Goal: Task Accomplishment & Management: Manage account settings

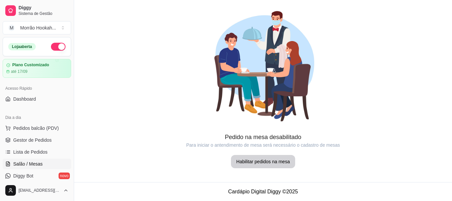
click at [26, 172] on span "Diggy Bot" at bounding box center [23, 175] width 20 height 7
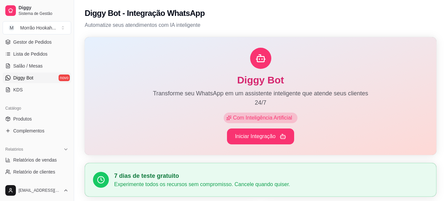
scroll to position [99, 0]
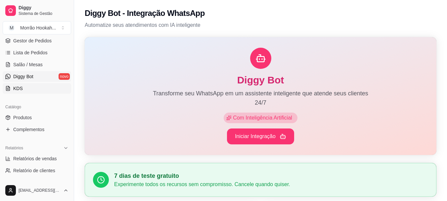
click at [19, 92] on link "KDS" at bounding box center [37, 88] width 68 height 11
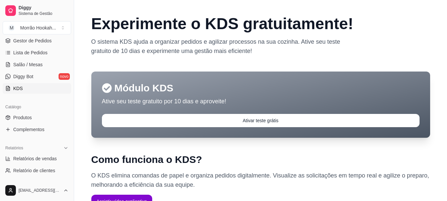
click at [27, 123] on ul "Produtos Complementos" at bounding box center [37, 123] width 68 height 23
click at [25, 118] on span "Produtos" at bounding box center [22, 117] width 19 height 7
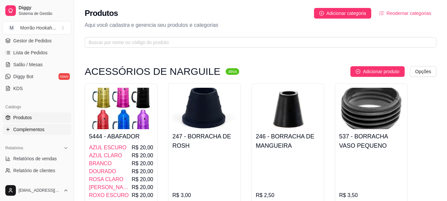
click at [29, 130] on span "Complementos" at bounding box center [28, 129] width 31 height 7
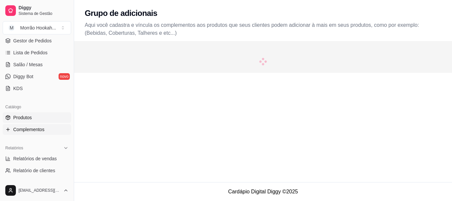
click at [24, 113] on link "Produtos" at bounding box center [37, 117] width 68 height 11
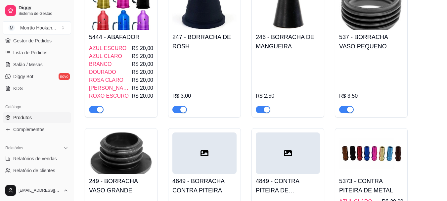
scroll to position [66, 0]
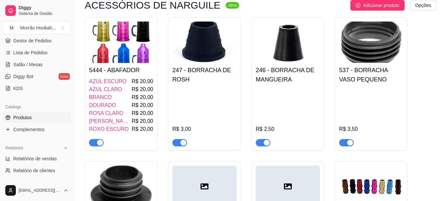
click at [107, 132] on span "ROXO ESCURO" at bounding box center [109, 129] width 40 height 8
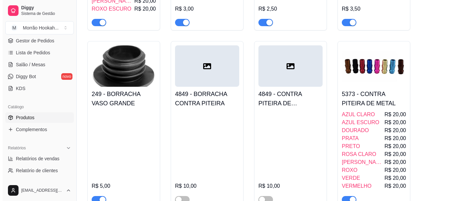
scroll to position [199, 0]
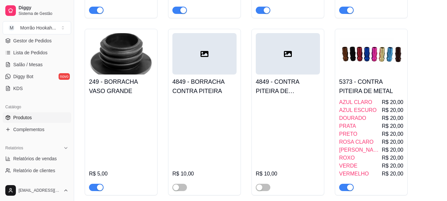
click at [354, 149] on span "[PERSON_NAME]" at bounding box center [359, 150] width 41 height 8
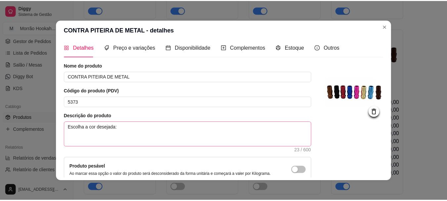
scroll to position [0, 0]
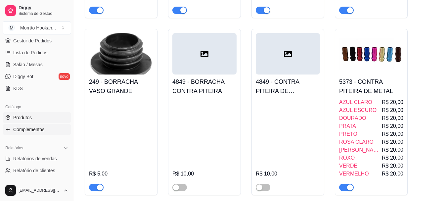
click at [19, 129] on span "Complementos" at bounding box center [28, 129] width 31 height 7
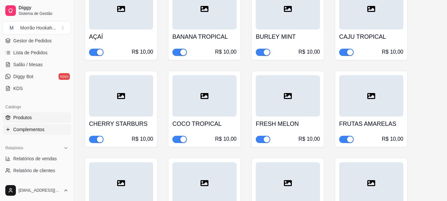
scroll to position [132, 0]
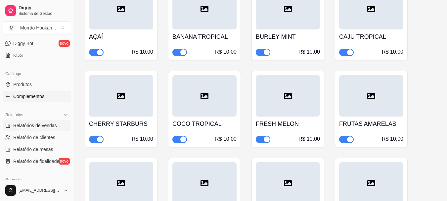
click at [45, 123] on span "Relatórios de vendas" at bounding box center [35, 125] width 44 height 7
select select "ALL"
select select "0"
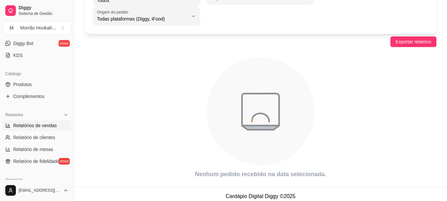
scroll to position [62, 0]
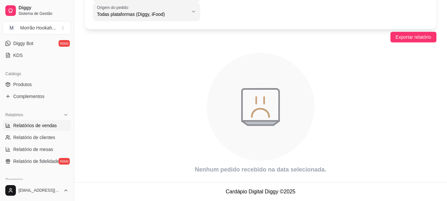
click at [235, 96] on icon "animation" at bounding box center [261, 107] width 108 height 108
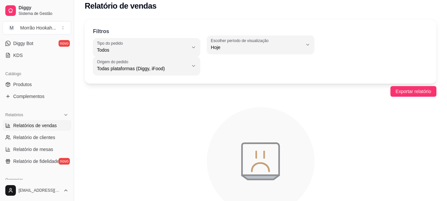
scroll to position [0, 0]
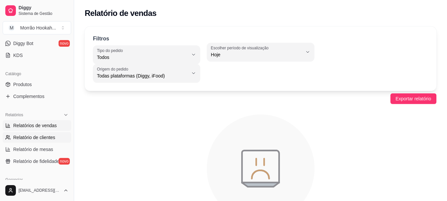
click at [37, 138] on span "Relatório de clientes" at bounding box center [34, 137] width 42 height 7
select select "30"
select select "HIGHEST_TOTAL_SPENT_WITH_ORDERS"
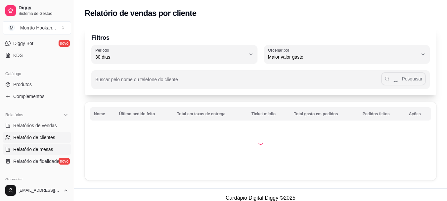
drag, startPoint x: 38, startPoint y: 147, endPoint x: 39, endPoint y: 152, distance: 5.0
click at [38, 148] on span "Relatório de mesas" at bounding box center [33, 149] width 40 height 7
select select "TOTAL_OF_ORDERS"
select select "7"
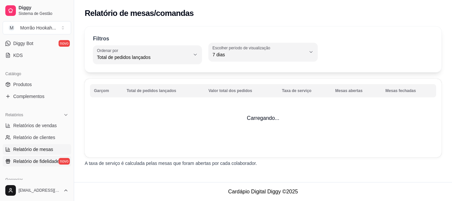
click at [39, 157] on link "Relatório de fidelidade novo" at bounding box center [37, 161] width 68 height 11
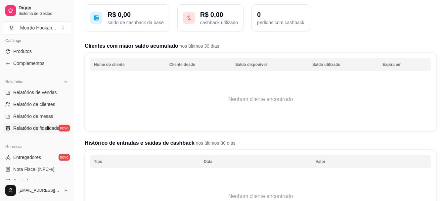
scroll to position [33, 0]
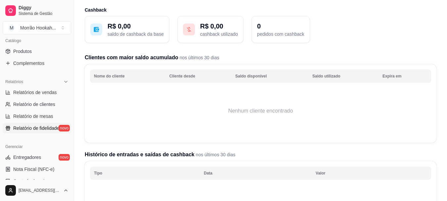
click at [205, 39] on button "R$ 0,00 cashback utilizado" at bounding box center [210, 29] width 66 height 27
click at [187, 31] on icon at bounding box center [189, 29] width 4 height 5
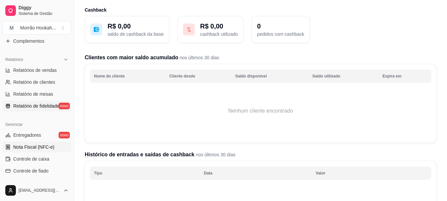
scroll to position [199, 0]
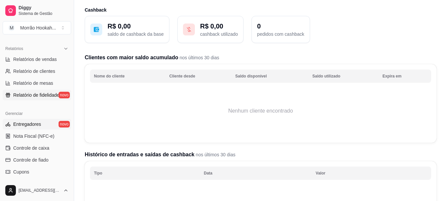
click at [36, 127] on span "Entregadores" at bounding box center [27, 124] width 28 height 7
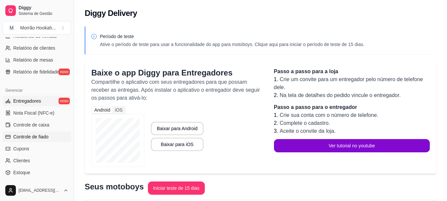
scroll to position [232, 0]
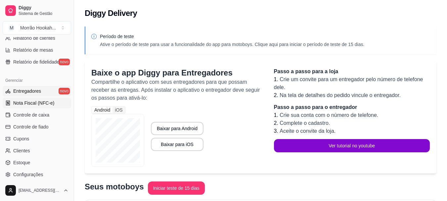
drag, startPoint x: 44, startPoint y: 102, endPoint x: 46, endPoint y: 105, distance: 3.7
click at [45, 102] on span "Nota Fiscal (NFC-e)" at bounding box center [33, 103] width 41 height 7
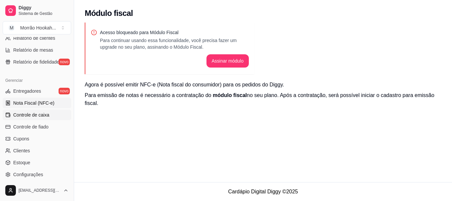
click at [46, 113] on span "Controle de caixa" at bounding box center [31, 115] width 36 height 7
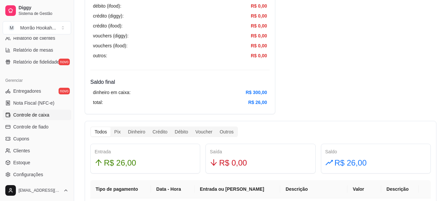
scroll to position [298, 0]
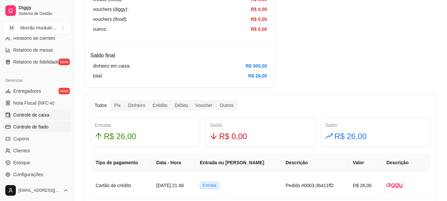
click at [39, 125] on span "Controle de fiado" at bounding box center [30, 126] width 35 height 7
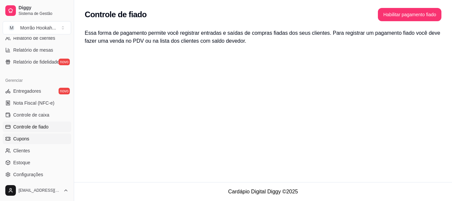
click at [32, 138] on link "Cupons" at bounding box center [37, 138] width 68 height 11
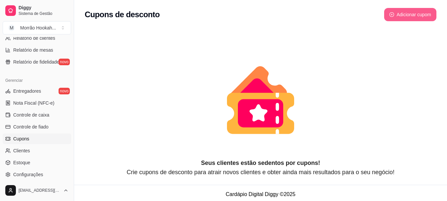
click at [405, 15] on button "Adicionar cupom" at bounding box center [410, 14] width 52 height 13
select select "FIXED_VALUE"
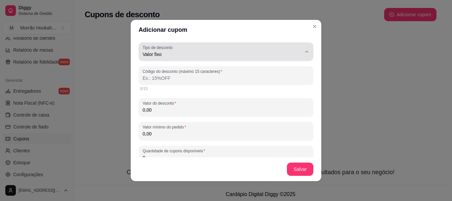
click at [213, 56] on span "Valor fixo" at bounding box center [222, 54] width 159 height 7
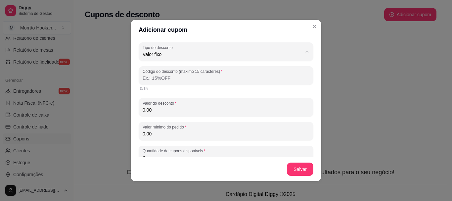
click at [216, 80] on span "Porcentagem" at bounding box center [218, 81] width 147 height 6
type input "PERCENTAGE"
select select "PERCENTAGE"
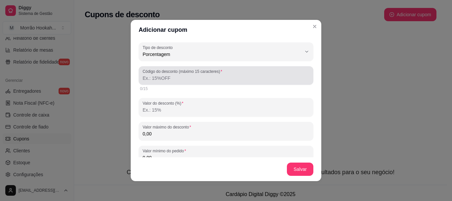
click at [176, 73] on label "Código do desconto (máximo 15 caracteres)" at bounding box center [184, 71] width 82 height 6
click at [176, 75] on input "Código do desconto (máximo 15 caracteres)" at bounding box center [226, 78] width 167 height 7
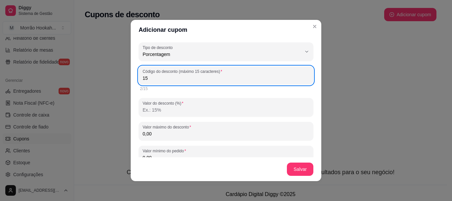
type input "1"
type input "20OFFM"
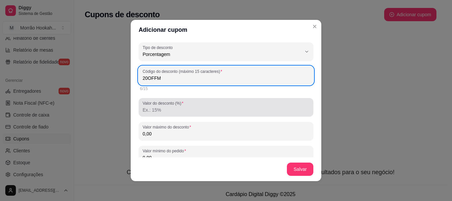
click at [167, 109] on input "Valor do desconto (%)" at bounding box center [226, 110] width 167 height 7
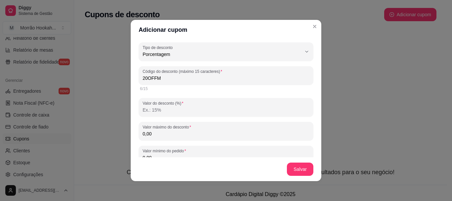
click at [167, 95] on div "PERCENTAGE Tipo de desconto Valor fixo Porcentagem Frete grátis Tipo de descont…" at bounding box center [226, 166] width 175 height 249
click at [169, 109] on input "Valor do desconto (%)" at bounding box center [226, 110] width 167 height 7
type input "15"
click at [172, 136] on input "0,00" at bounding box center [226, 133] width 167 height 7
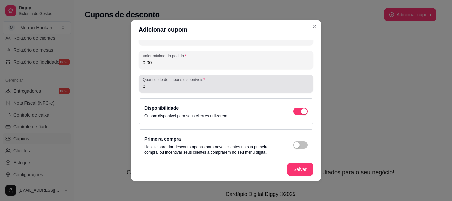
scroll to position [132, 0]
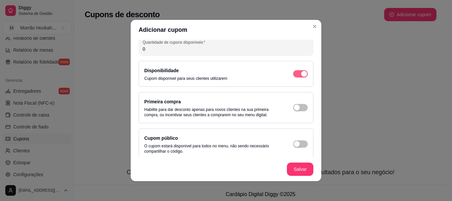
click at [301, 75] on div "button" at bounding box center [304, 74] width 6 height 6
click at [294, 108] on span "button" at bounding box center [300, 107] width 15 height 7
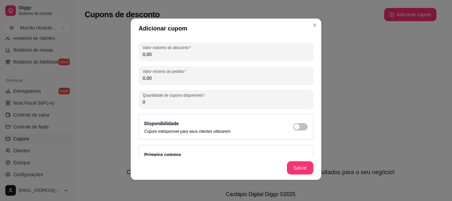
scroll to position [71, 0]
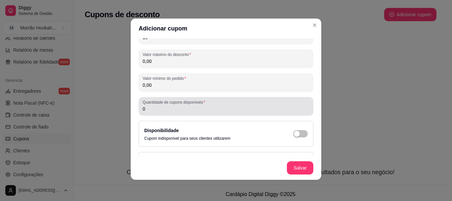
click at [170, 102] on label "Quantidade de cupons disponíveis" at bounding box center [175, 102] width 65 height 6
click at [170, 106] on input "0" at bounding box center [226, 109] width 167 height 7
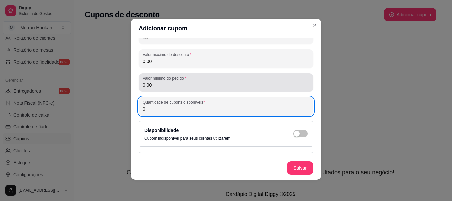
click at [175, 88] on div "0,00" at bounding box center [226, 82] width 167 height 13
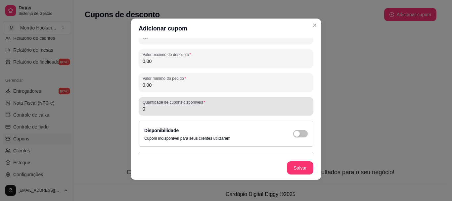
type input "0,00"
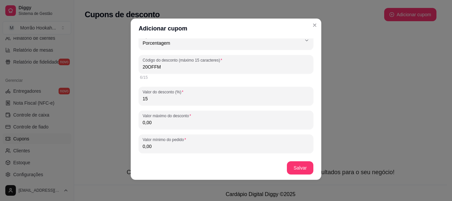
scroll to position [5, 0]
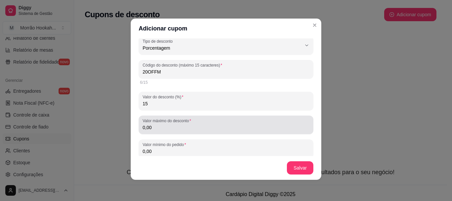
click at [166, 126] on input "0,00" at bounding box center [226, 127] width 167 height 7
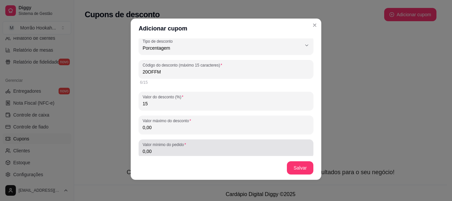
click at [169, 155] on div "0,00" at bounding box center [226, 148] width 167 height 13
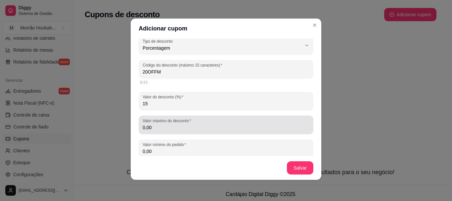
click at [178, 130] on input "0,00" at bounding box center [226, 127] width 167 height 7
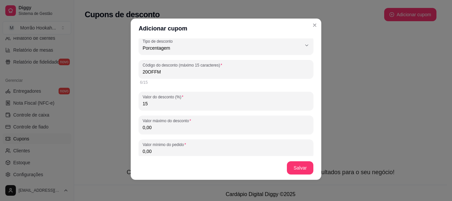
click at [183, 121] on label "Valor máximo do desconto" at bounding box center [168, 121] width 51 height 6
click at [183, 124] on input "0,00" at bounding box center [226, 127] width 167 height 7
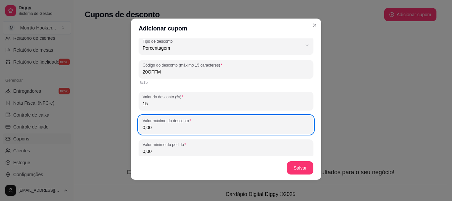
click at [183, 124] on div "0,00" at bounding box center [226, 124] width 167 height 13
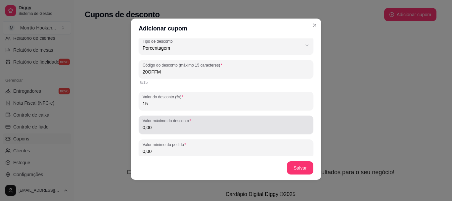
click at [183, 124] on div "0,00" at bounding box center [226, 124] width 167 height 13
click at [184, 123] on div "0,00" at bounding box center [226, 124] width 167 height 13
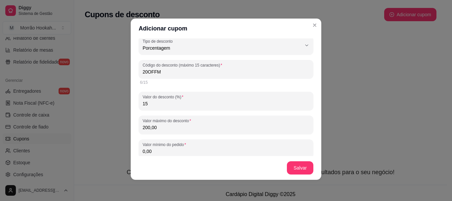
type input "200,00"
click at [169, 152] on input "0,00" at bounding box center [226, 151] width 167 height 7
type input "0,50"
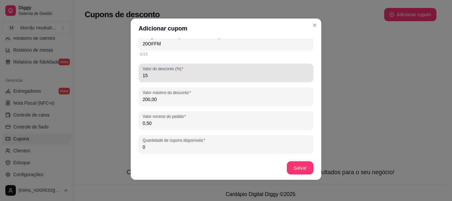
scroll to position [104, 0]
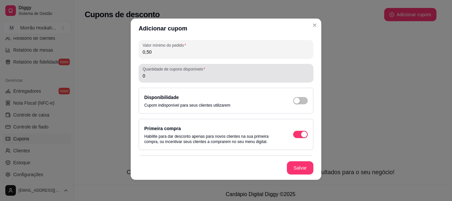
click at [229, 71] on div "0" at bounding box center [226, 73] width 167 height 13
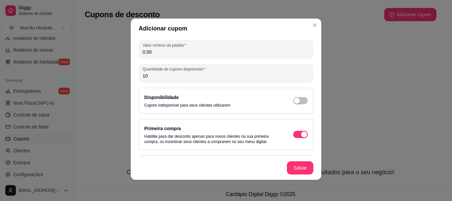
type input "10"
click at [294, 97] on span "button" at bounding box center [300, 100] width 15 height 7
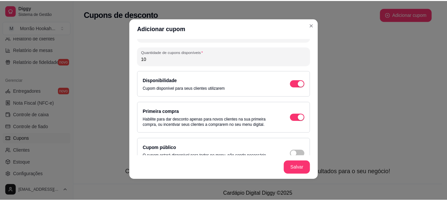
scroll to position [137, 0]
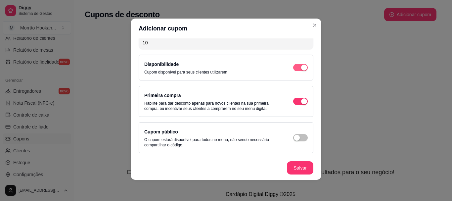
click at [293, 69] on span "button" at bounding box center [300, 67] width 15 height 7
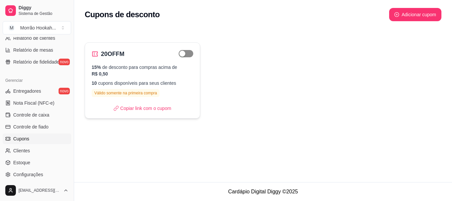
click at [185, 57] on div "button" at bounding box center [182, 54] width 6 height 6
click at [180, 54] on span "button" at bounding box center [186, 53] width 15 height 7
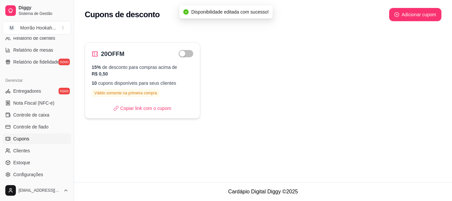
click at [176, 81] on div "15% de desconto para compras acima de R$ 0,50 10 cupons disponíveis para seus c…" at bounding box center [143, 80] width 102 height 33
select select "PERCENTAGE"
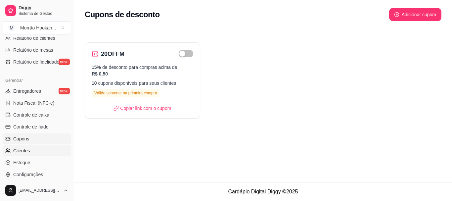
click at [22, 152] on span "Clientes" at bounding box center [21, 150] width 17 height 7
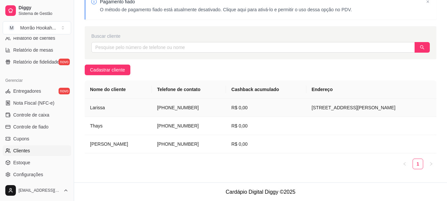
scroll to position [35, 0]
click at [33, 161] on link "Estoque" at bounding box center [37, 162] width 68 height 11
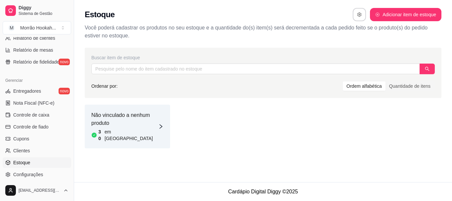
click at [125, 123] on article "Não vinculado a nenhum produto" at bounding box center [124, 119] width 67 height 16
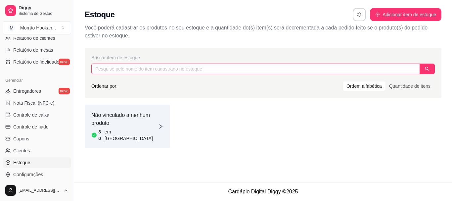
click at [220, 69] on input "text" at bounding box center [255, 69] width 329 height 11
click at [162, 71] on input "text" at bounding box center [255, 69] width 329 height 11
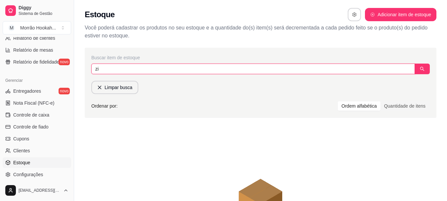
type input "z"
type input "essen"
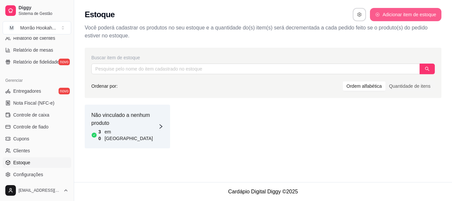
click at [392, 9] on button "Adicionar item de estoque" at bounding box center [405, 14] width 71 height 13
select select "UN"
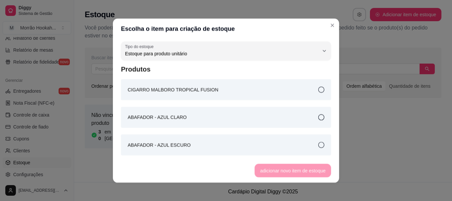
scroll to position [6, 0]
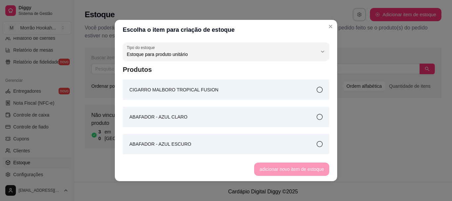
click at [193, 92] on article "CIGARRO MALBORO TROPICAL FUSION" at bounding box center [173, 89] width 89 height 7
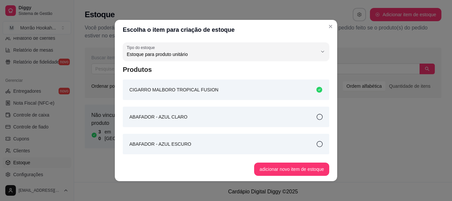
drag, startPoint x: 192, startPoint y: 106, endPoint x: 192, endPoint y: 119, distance: 12.6
click at [192, 121] on div "ABAFADOR - AZUL CLARO" at bounding box center [226, 117] width 206 height 21
click at [217, 86] on div "CIGARRO MALBORO TROPICAL FUSION" at bounding box center [226, 89] width 206 height 21
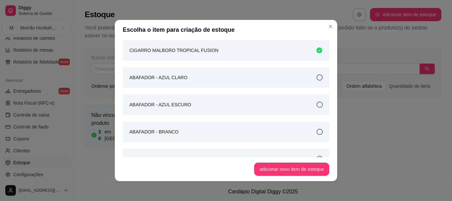
scroll to position [0, 0]
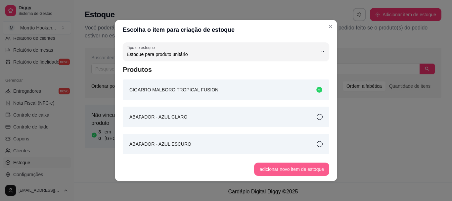
click at [289, 168] on button "adicionar novo item de estoque" at bounding box center [291, 168] width 75 height 13
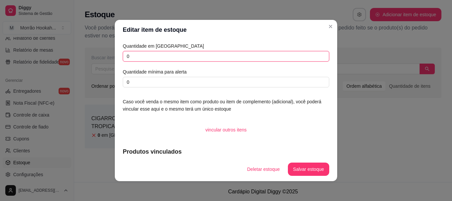
click at [134, 56] on input "0" at bounding box center [226, 56] width 206 height 11
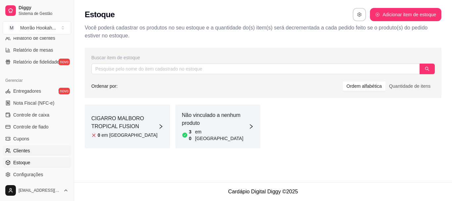
scroll to position [265, 0]
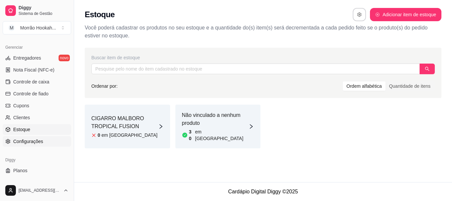
click at [30, 140] on span "Configurações" at bounding box center [28, 141] width 30 height 7
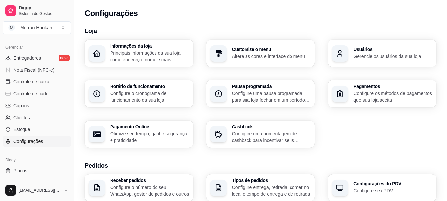
click at [265, 143] on p "Configure uma porcentagem de cashback para incentivar seus clientes a comprarem…" at bounding box center [271, 136] width 79 height 13
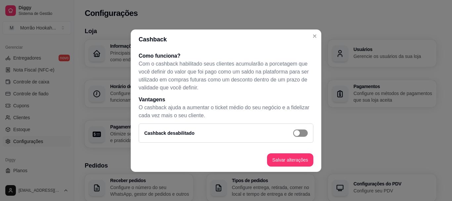
click at [301, 136] on span "button" at bounding box center [300, 132] width 15 height 7
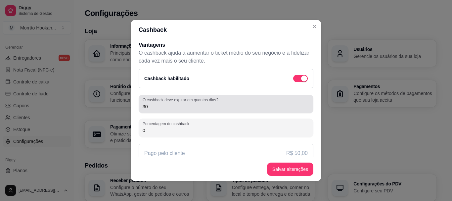
scroll to position [61, 0]
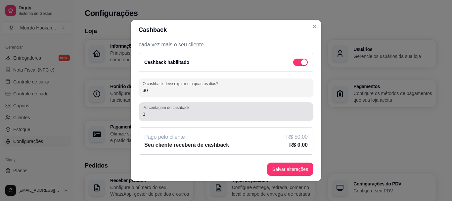
click at [183, 115] on input "0" at bounding box center [226, 114] width 167 height 7
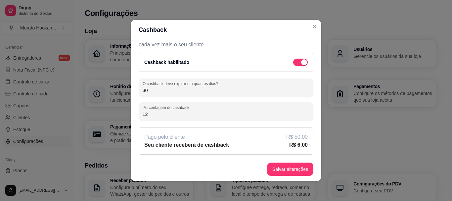
type input "1"
type input "20"
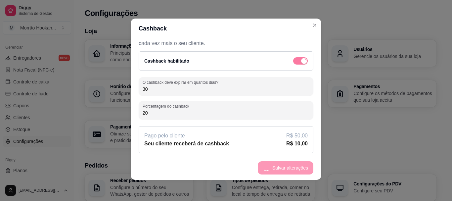
click at [287, 167] on footer "Salvar alterações" at bounding box center [226, 168] width 191 height 24
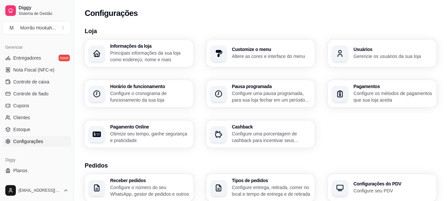
click at [163, 131] on p "Otimize seu tempo, ganhe segurança e praticidade" at bounding box center [149, 136] width 79 height 13
select select "4.98"
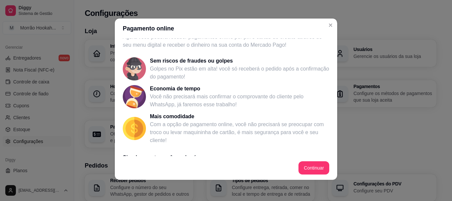
scroll to position [17, 0]
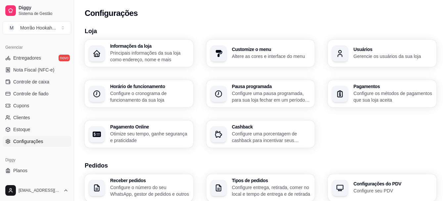
click at [354, 91] on p "Configure os métodos de pagamentos que sua loja aceita" at bounding box center [392, 96] width 79 height 13
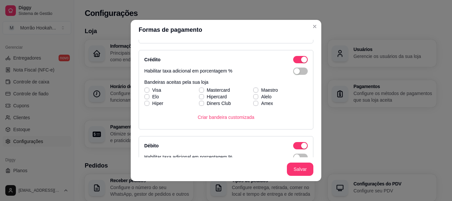
scroll to position [99, 0]
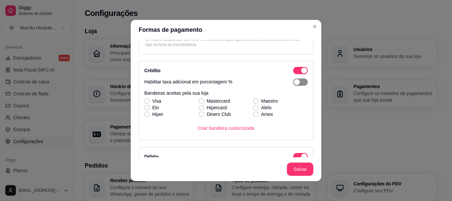
click at [298, 82] on span "button" at bounding box center [300, 81] width 15 height 7
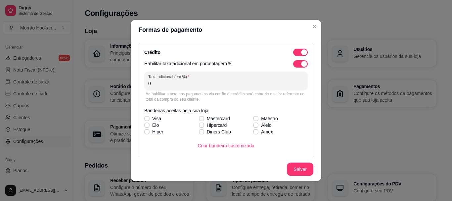
scroll to position [132, 0]
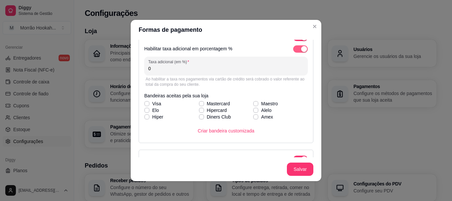
click at [293, 49] on span "button" at bounding box center [300, 48] width 15 height 7
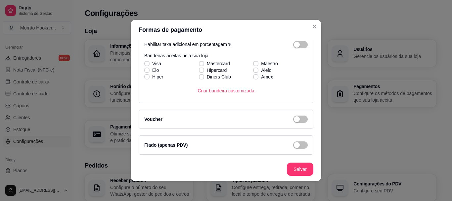
scroll to position [1, 0]
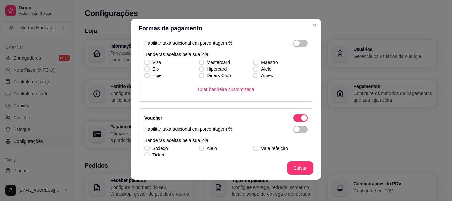
scroll to position [256, 0]
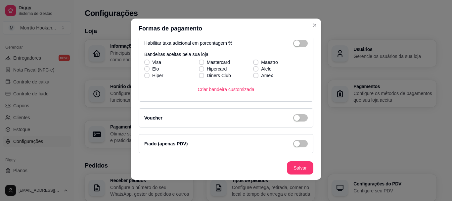
scroll to position [223, 0]
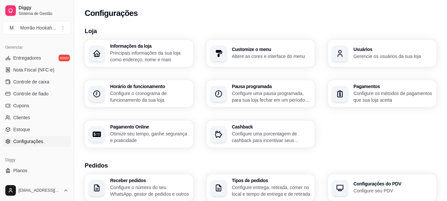
click at [366, 96] on p "Configure os métodos de pagamentos que sua loja aceita" at bounding box center [392, 96] width 79 height 13
click at [359, 61] on div "Usuários Gerencie os usuários da sua loja" at bounding box center [382, 53] width 109 height 27
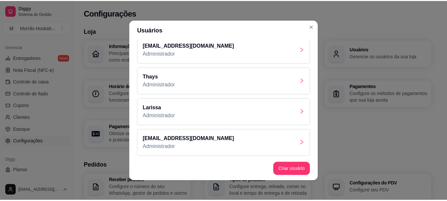
scroll to position [8, 0]
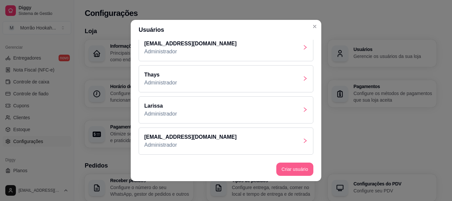
click at [292, 165] on button "Criar usuário" at bounding box center [294, 168] width 37 height 13
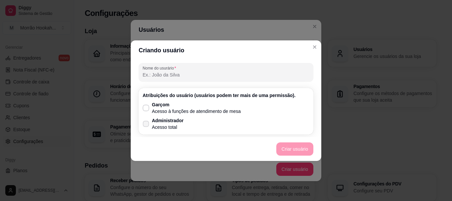
click at [150, 124] on label "Administrador Acesso total" at bounding box center [163, 123] width 46 height 19
click at [147, 125] on input "Administrador Acesso total" at bounding box center [144, 127] width 4 height 4
checkbox input "true"
click at [149, 105] on label "Garçom Acesso à funções de atendimento de mesa" at bounding box center [192, 108] width 104 height 19
click at [147, 109] on input "Garçom Acesso à funções de atendimento de mesa" at bounding box center [144, 111] width 4 height 4
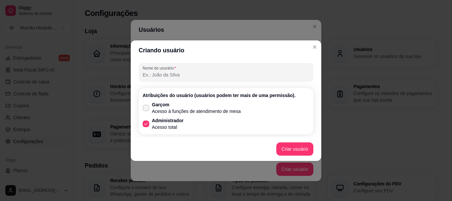
checkbox input "true"
click at [150, 122] on label "Administrador Acesso total" at bounding box center [163, 123] width 46 height 19
click at [147, 125] on input "Administrador Acesso total" at bounding box center [144, 127] width 4 height 4
checkbox input "false"
click at [204, 72] on input "Nome do usurário" at bounding box center [226, 74] width 167 height 7
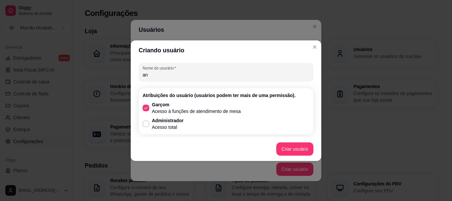
type input "a"
type input "[PERSON_NAME]"
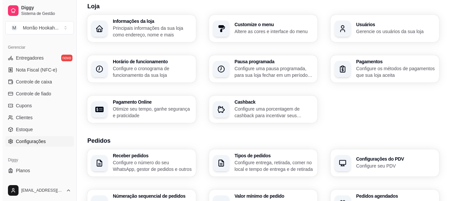
scroll to position [66, 0]
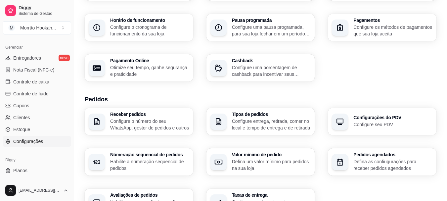
click at [157, 119] on p "Configure o número do seu WhatsApp, gestor de pedidos e outros" at bounding box center [149, 124] width 79 height 13
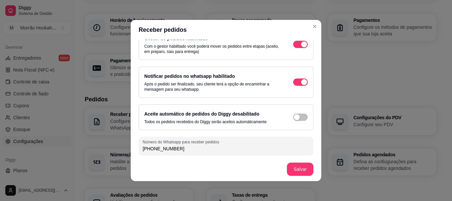
scroll to position [47, 0]
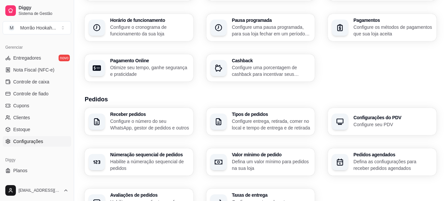
click at [244, 124] on p "Configure entrega, retirada, comer no local e tempo de entrega e de retirada" at bounding box center [271, 124] width 79 height 13
click at [168, 161] on p "Habilite a númeração sequencial de pedidos" at bounding box center [149, 164] width 79 height 13
click at [185, 169] on p "Habilite a númeração sequencial de pedidos" at bounding box center [149, 164] width 76 height 13
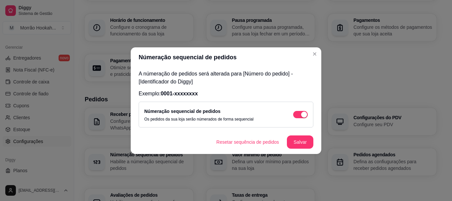
click at [308, 116] on div "Númeração sequencial de pedidos Os pedidos da sua loja serão númerados de forma…" at bounding box center [226, 115] width 175 height 26
click at [298, 117] on span "button" at bounding box center [300, 114] width 15 height 7
click at [306, 114] on span "button" at bounding box center [300, 114] width 15 height 7
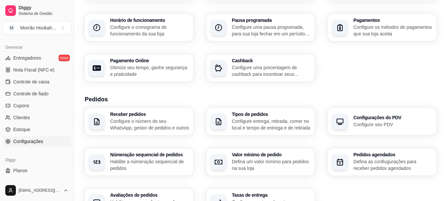
click at [277, 130] on p "Configure entrega, retirada, comer no local e tempo de entrega e de retirada" at bounding box center [271, 124] width 79 height 13
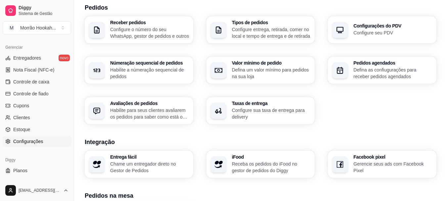
scroll to position [199, 0]
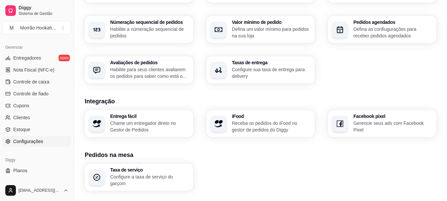
click at [253, 69] on p "Configure sua taxa de entrega para delivery" at bounding box center [271, 72] width 79 height 13
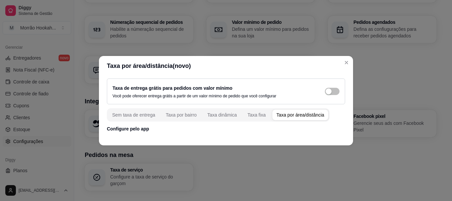
click at [276, 113] on div "Taxa por área/distância" at bounding box center [300, 115] width 48 height 7
click at [276, 114] on div "Taxa por área/distância" at bounding box center [300, 115] width 48 height 7
click at [143, 131] on p "Configure pelo app" at bounding box center [226, 128] width 238 height 7
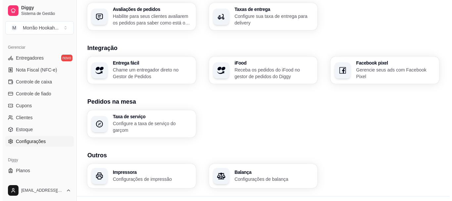
scroll to position [263, 0]
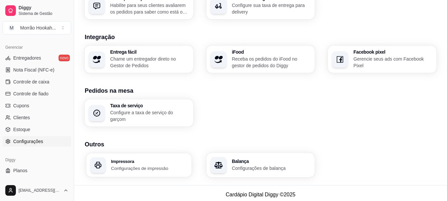
click at [147, 165] on p "Configurações de impressão" at bounding box center [149, 168] width 76 height 6
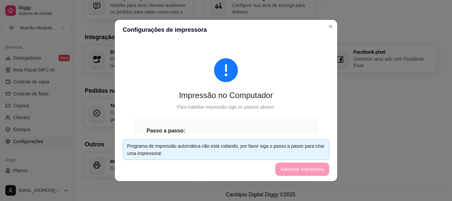
click at [275, 148] on div "Programa de impressão automática não está rodando, por favor siga o passo a pas…" at bounding box center [226, 149] width 198 height 15
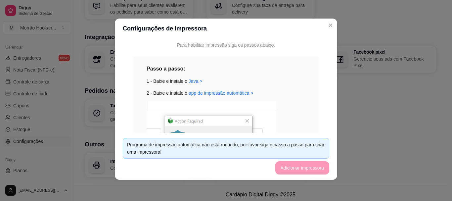
scroll to position [66, 0]
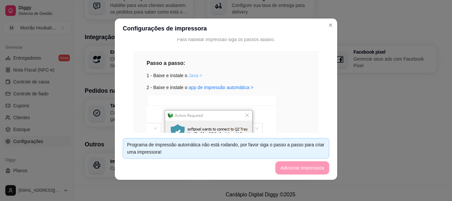
click at [189, 75] on link "Java >" at bounding box center [196, 75] width 14 height 5
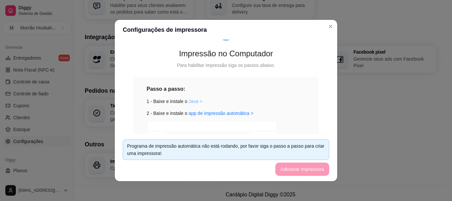
scroll to position [53, 0]
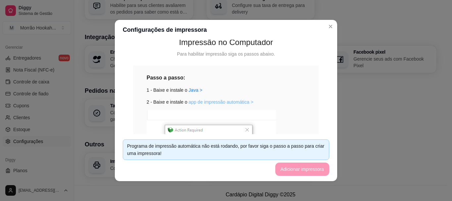
click at [229, 103] on link "app de impressão automática >" at bounding box center [221, 101] width 65 height 5
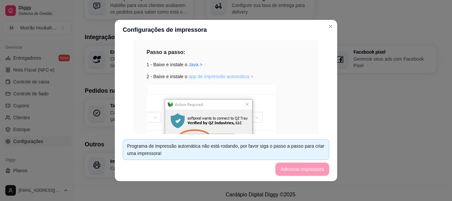
scroll to position [152, 0]
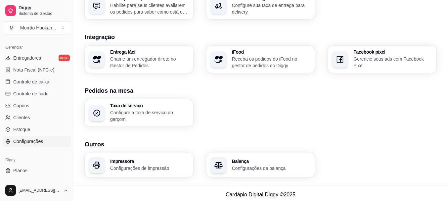
click at [148, 155] on div "Impressora Configurações de impressão" at bounding box center [139, 165] width 109 height 24
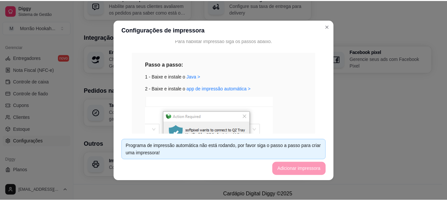
scroll to position [99, 0]
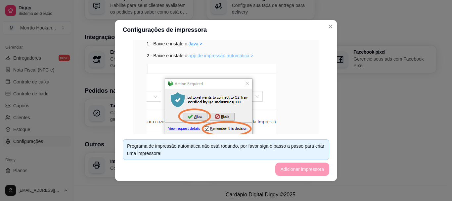
click at [206, 55] on link "app de impressão automática >" at bounding box center [221, 55] width 65 height 5
